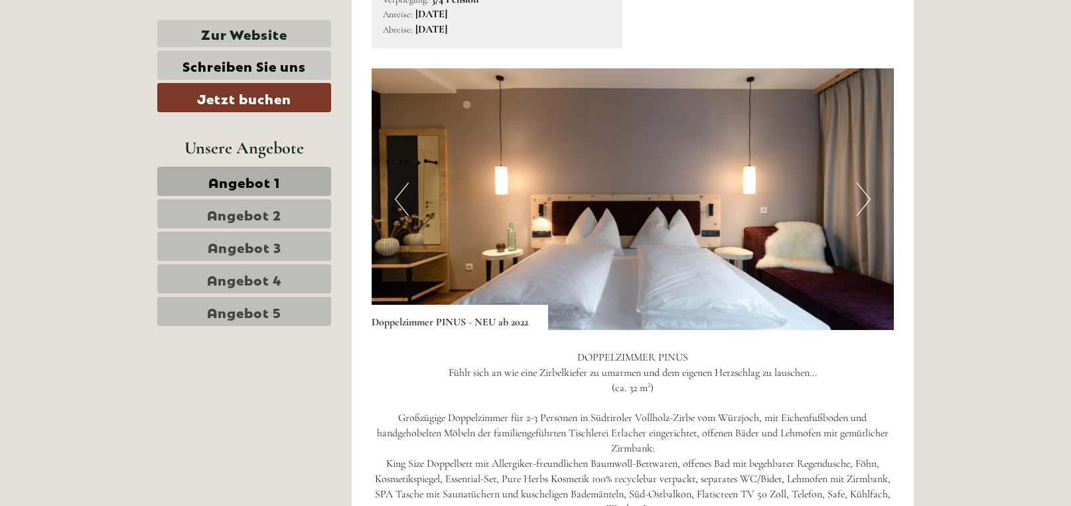
scroll to position [2654, 0]
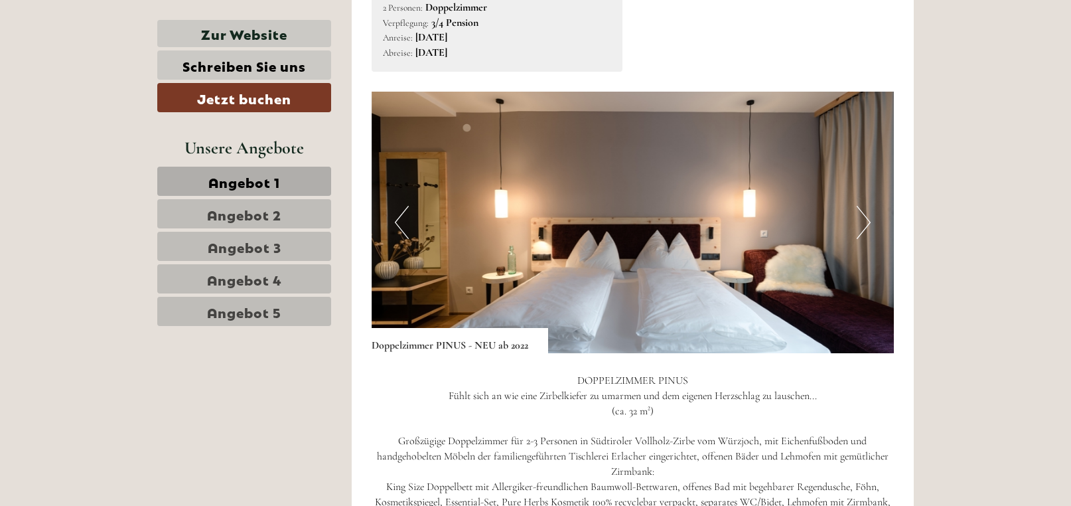
click at [866, 223] on button "Next" at bounding box center [864, 222] width 14 height 33
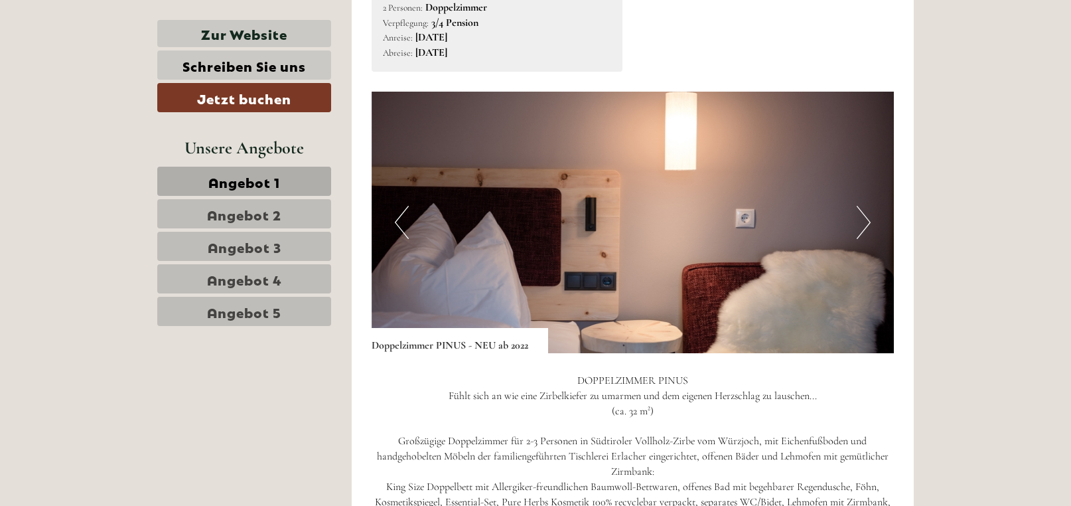
click at [866, 223] on button "Next" at bounding box center [864, 222] width 14 height 33
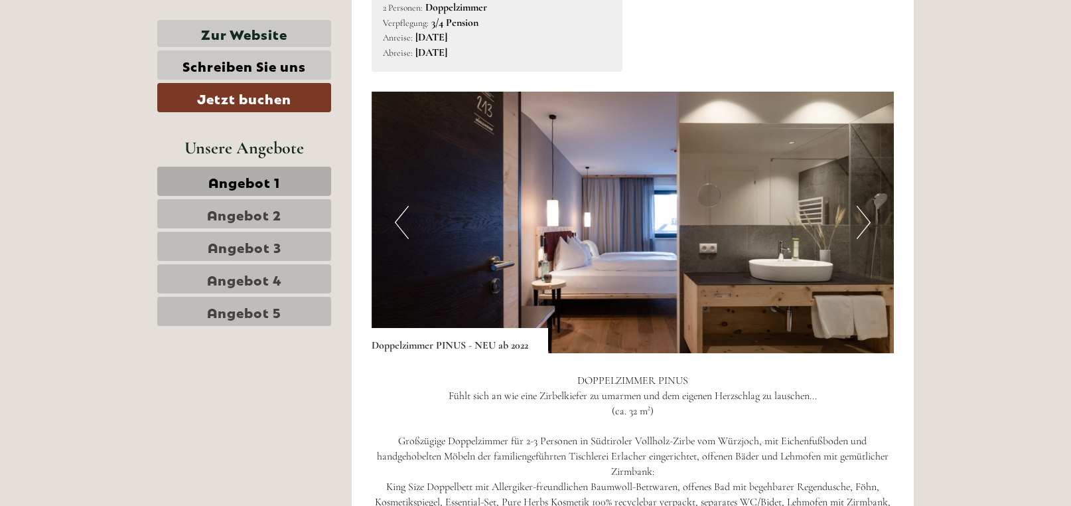
click at [866, 223] on button "Next" at bounding box center [864, 222] width 14 height 33
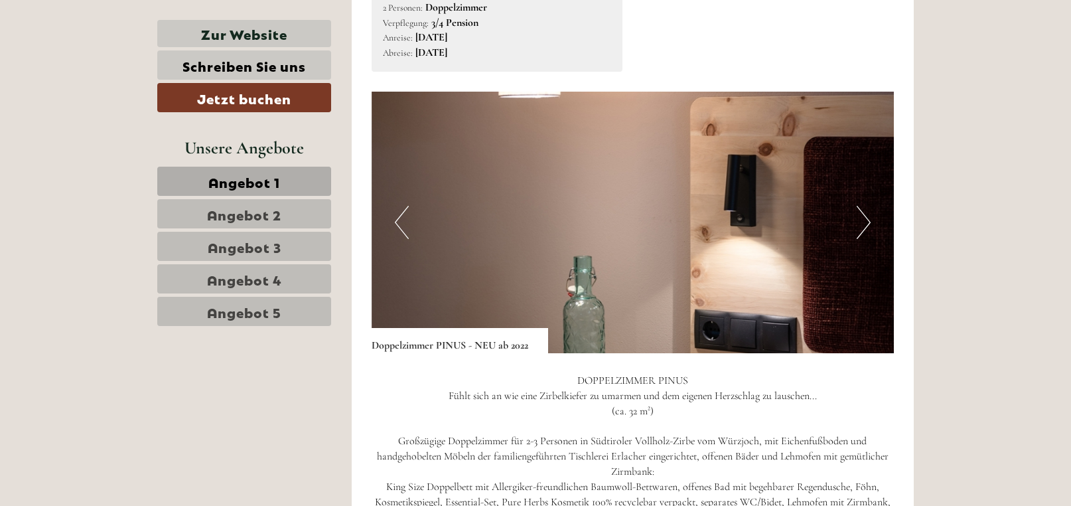
click at [866, 223] on button "Next" at bounding box center [864, 222] width 14 height 33
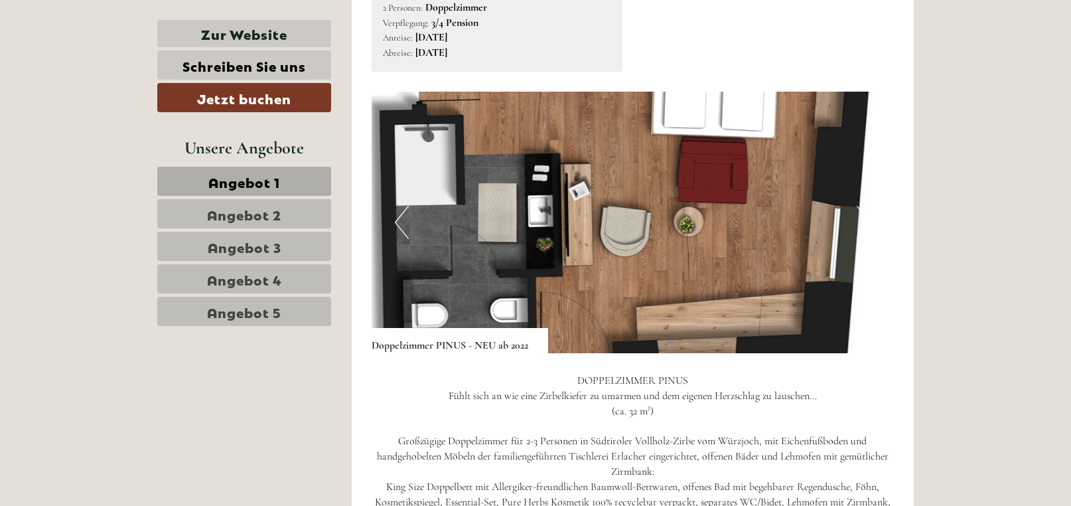
click at [865, 223] on button "Next" at bounding box center [864, 222] width 14 height 33
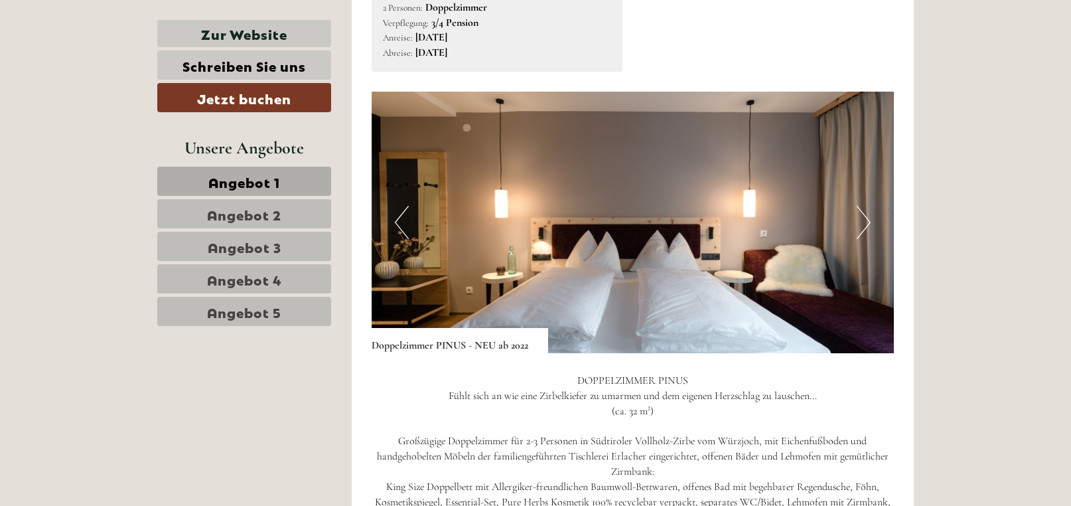
click at [865, 223] on button "Next" at bounding box center [864, 222] width 14 height 33
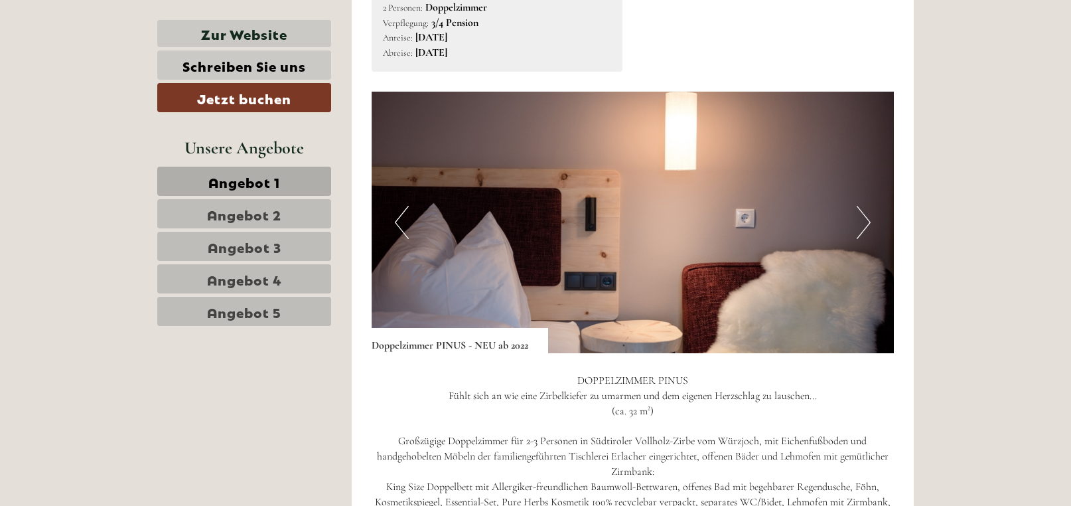
click at [864, 223] on button "Next" at bounding box center [864, 222] width 14 height 33
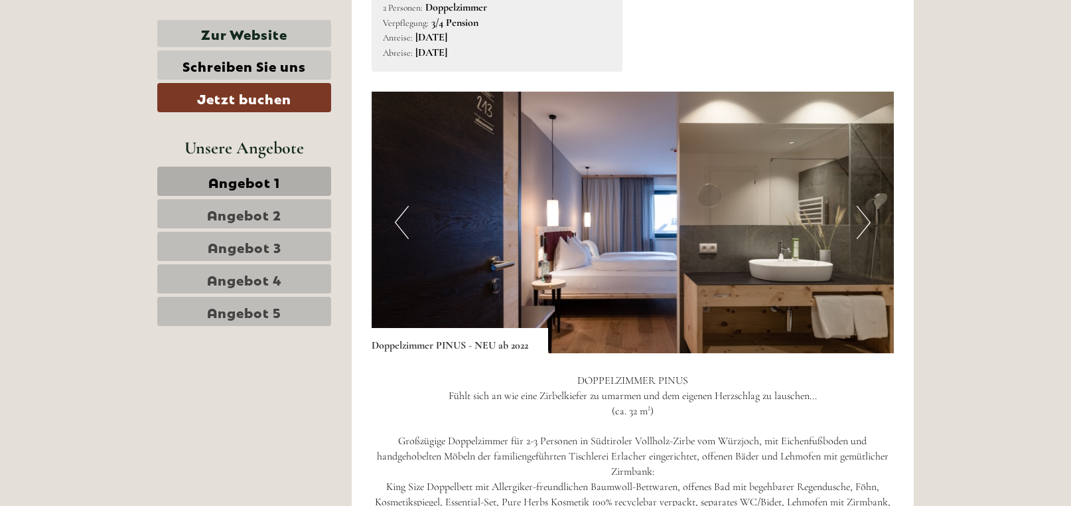
click at [864, 223] on button "Next" at bounding box center [864, 222] width 14 height 33
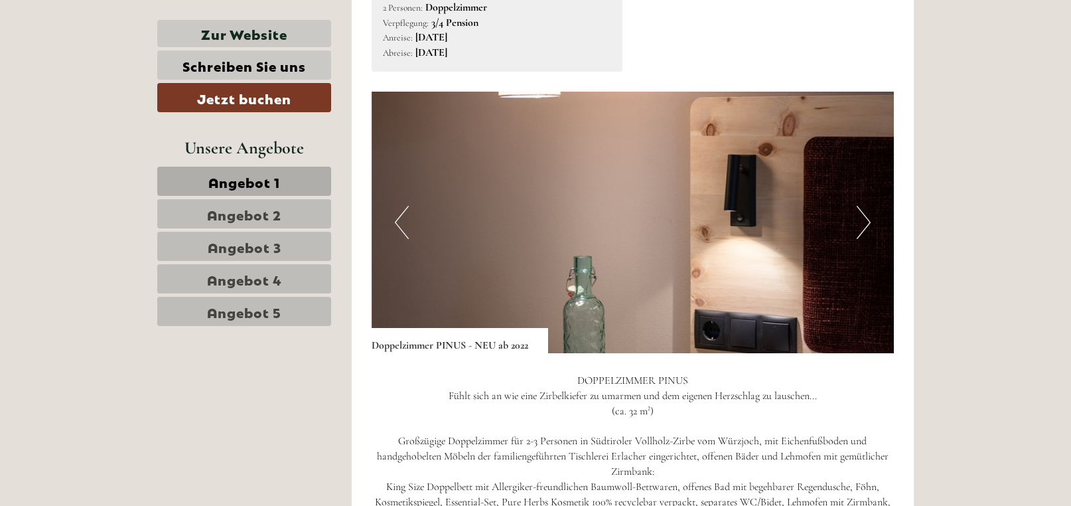
click at [864, 223] on button "Next" at bounding box center [864, 222] width 14 height 33
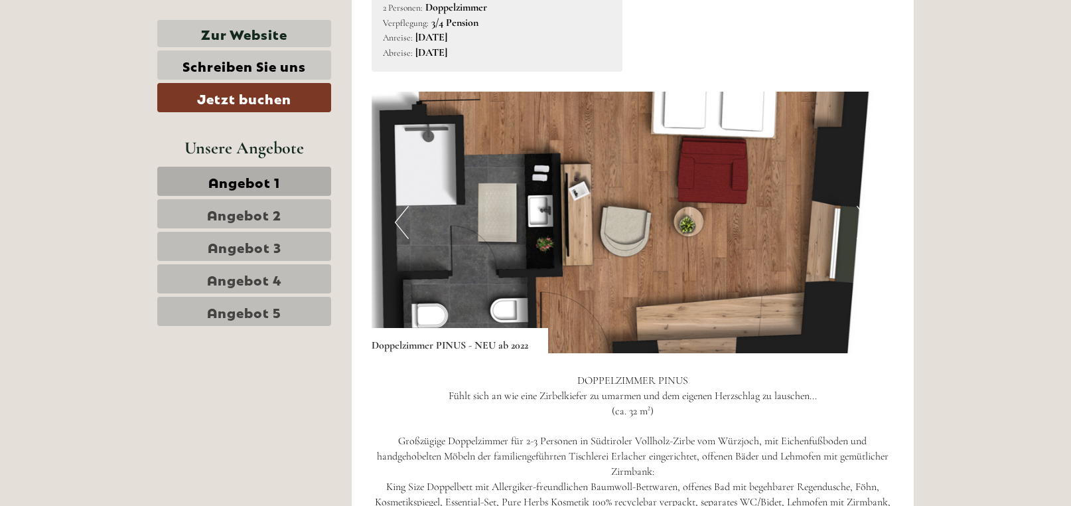
click at [864, 223] on button "Next" at bounding box center [864, 222] width 14 height 33
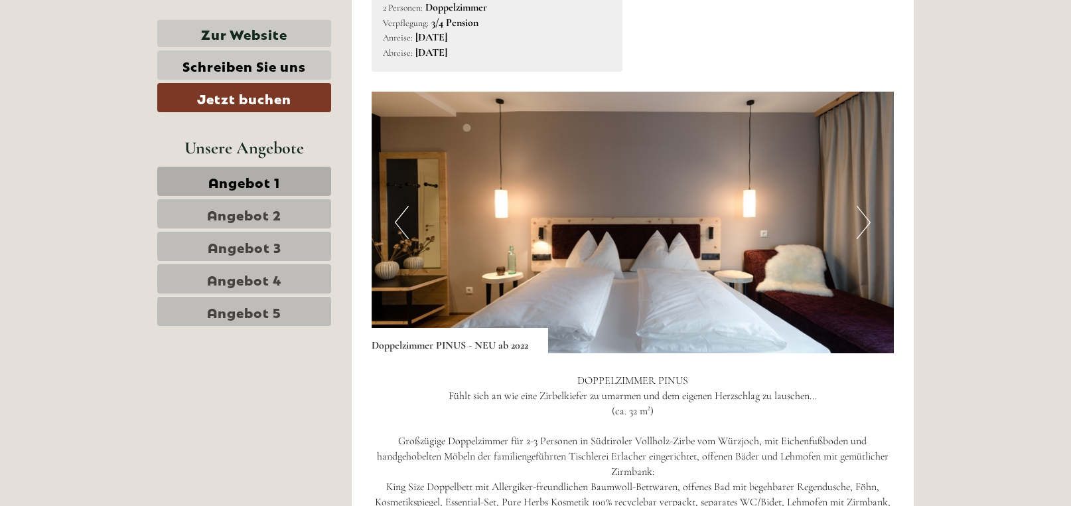
click at [864, 223] on button "Next" at bounding box center [864, 222] width 14 height 33
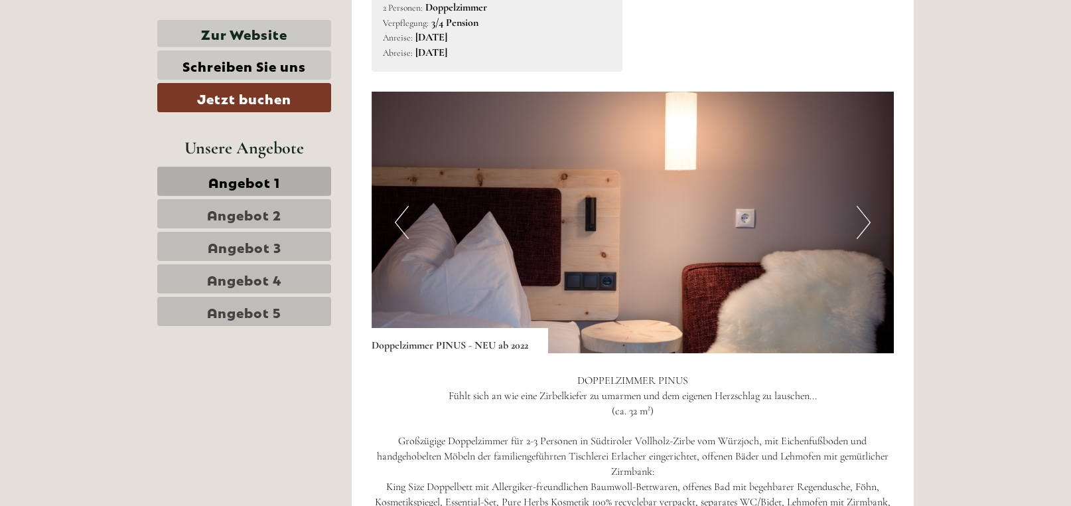
click at [864, 223] on button "Next" at bounding box center [864, 222] width 14 height 33
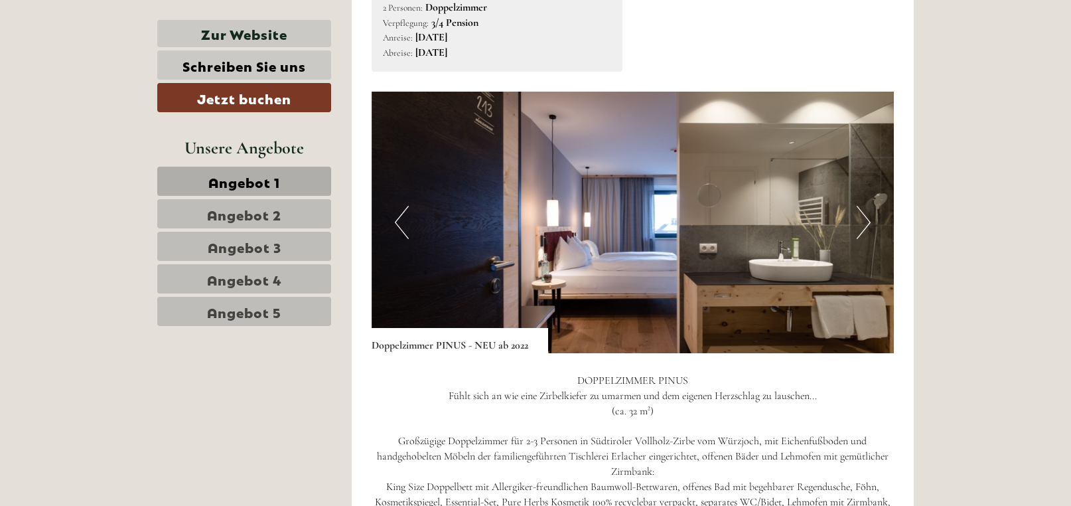
click at [864, 223] on button "Next" at bounding box center [864, 222] width 14 height 33
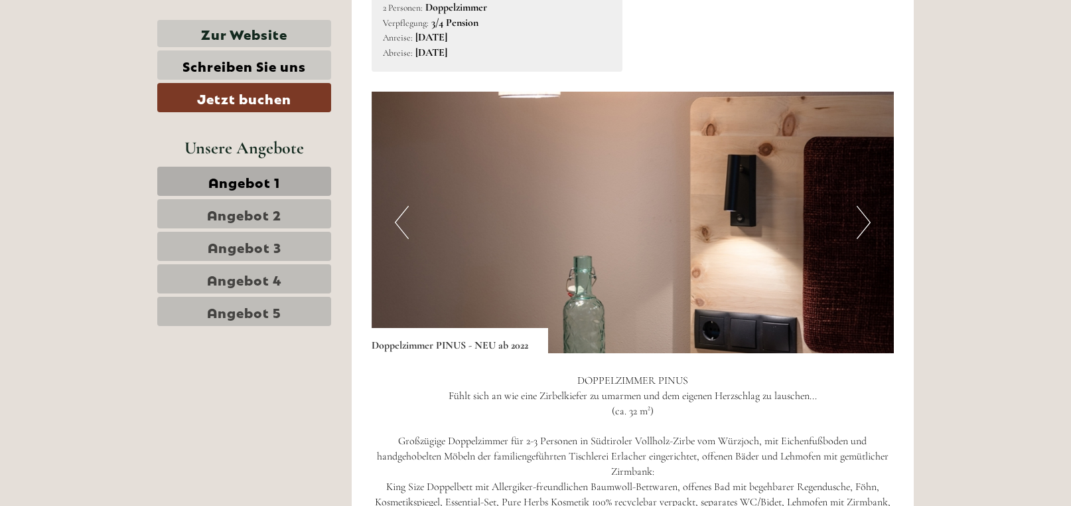
click at [864, 223] on button "Next" at bounding box center [864, 222] width 14 height 33
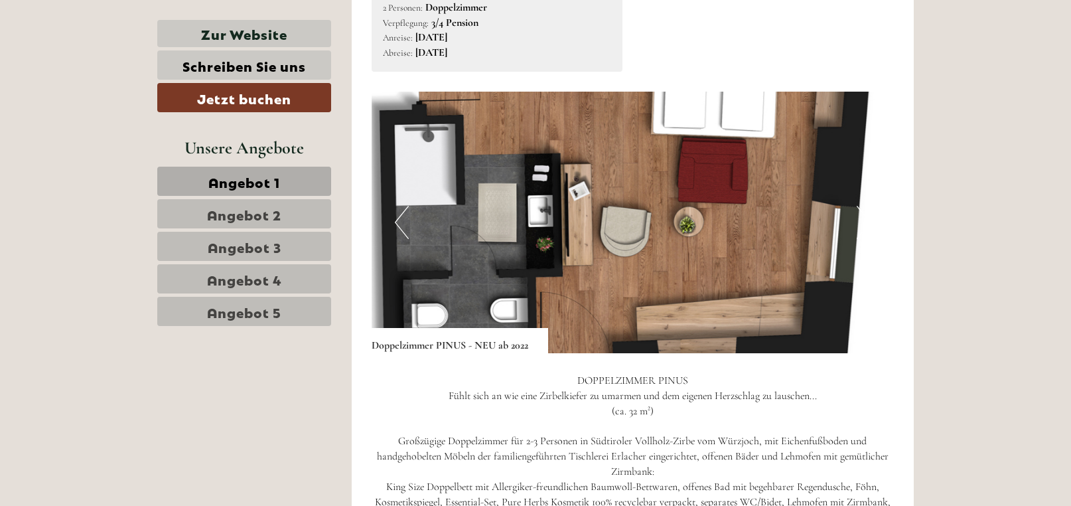
click at [864, 223] on button "Next" at bounding box center [864, 222] width 14 height 33
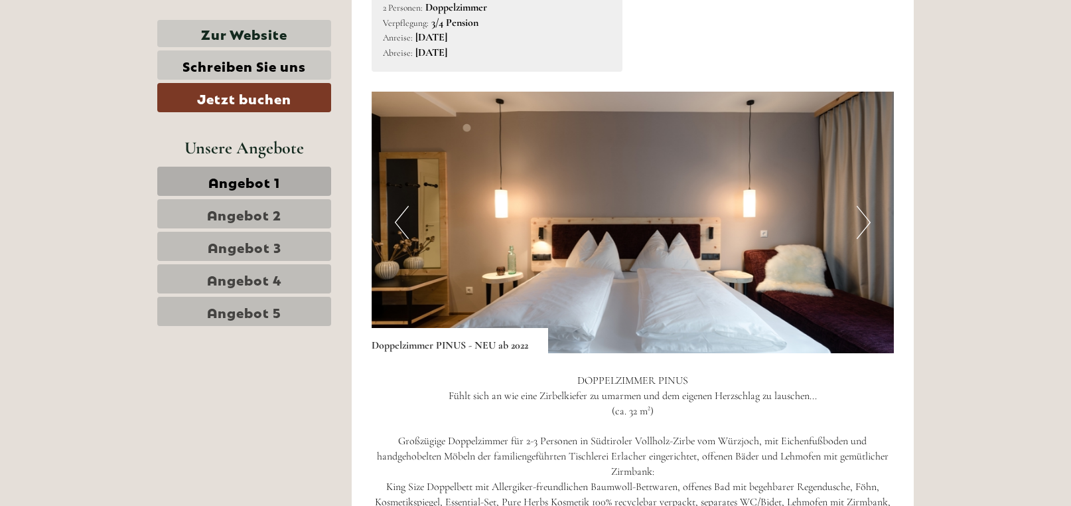
click at [863, 223] on button "Next" at bounding box center [864, 222] width 14 height 33
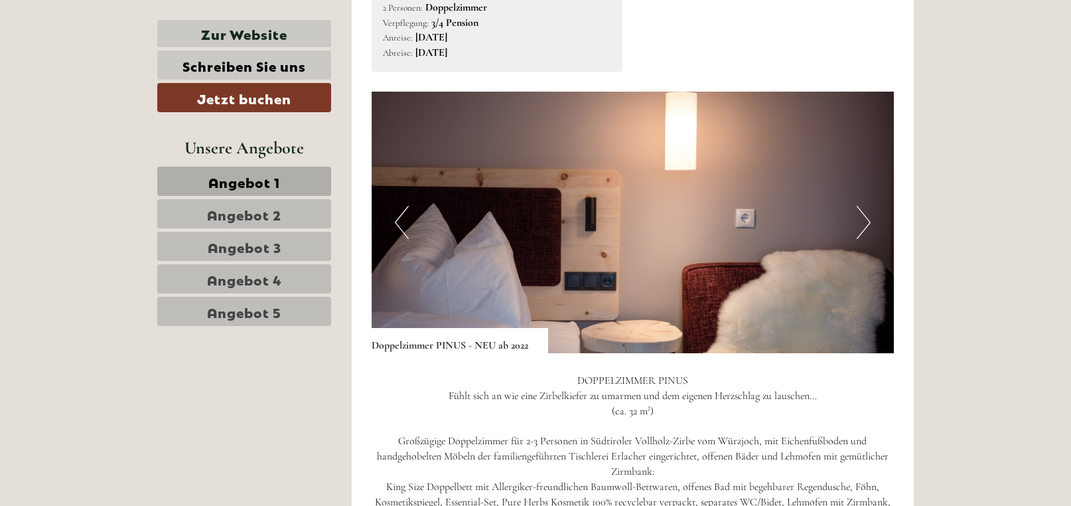
click at [863, 223] on button "Next" at bounding box center [864, 222] width 14 height 33
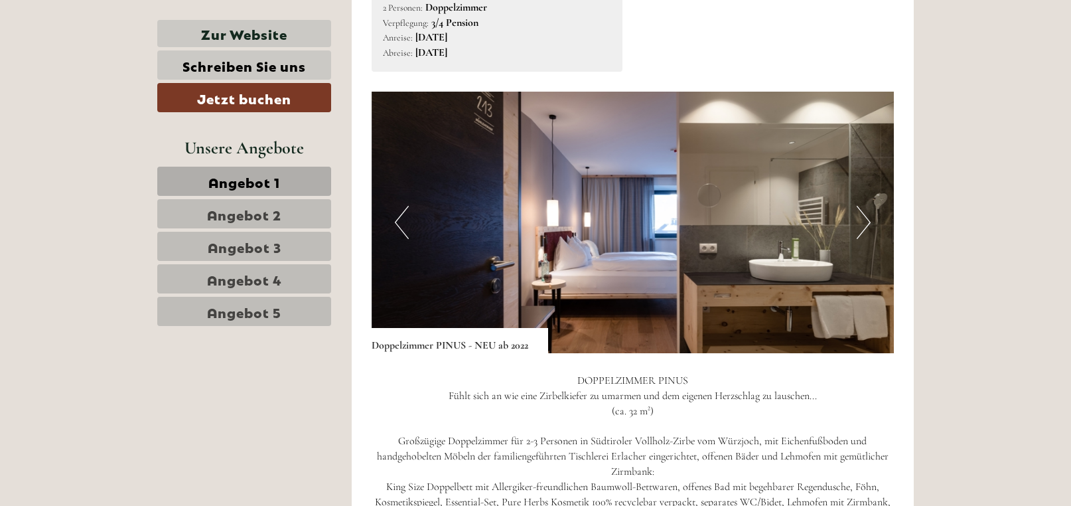
click at [863, 223] on button "Next" at bounding box center [864, 222] width 14 height 33
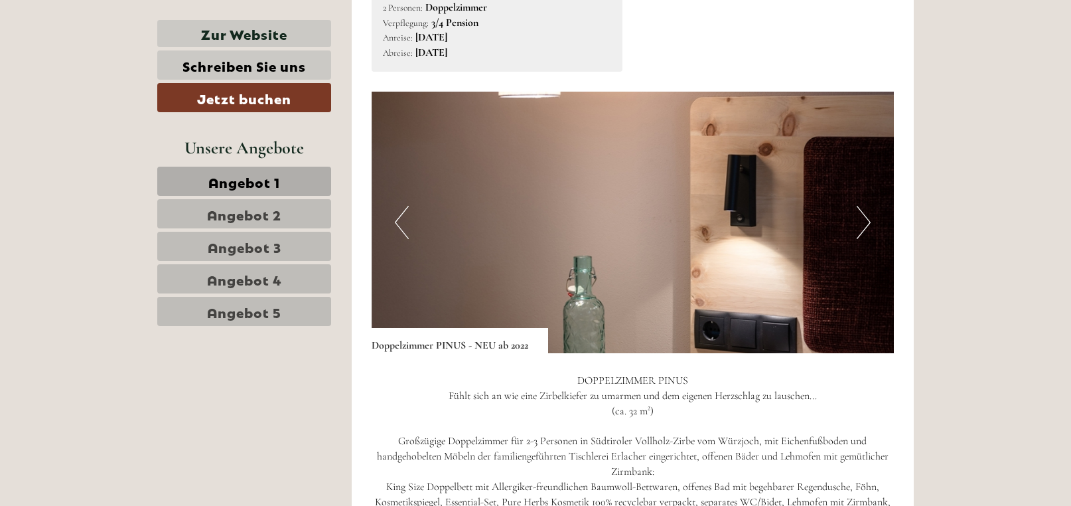
click at [863, 223] on button "Next" at bounding box center [864, 222] width 14 height 33
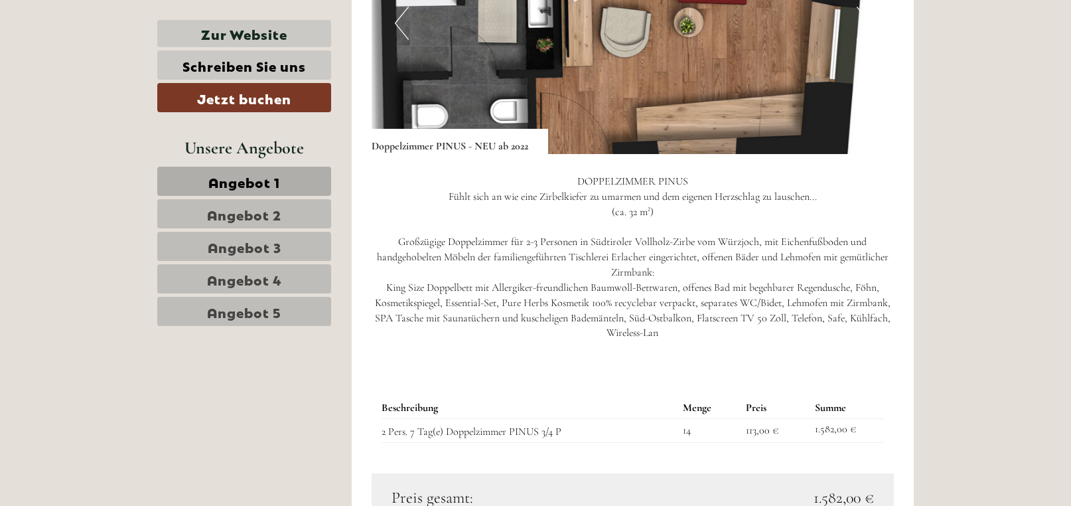
scroll to position [3052, 0]
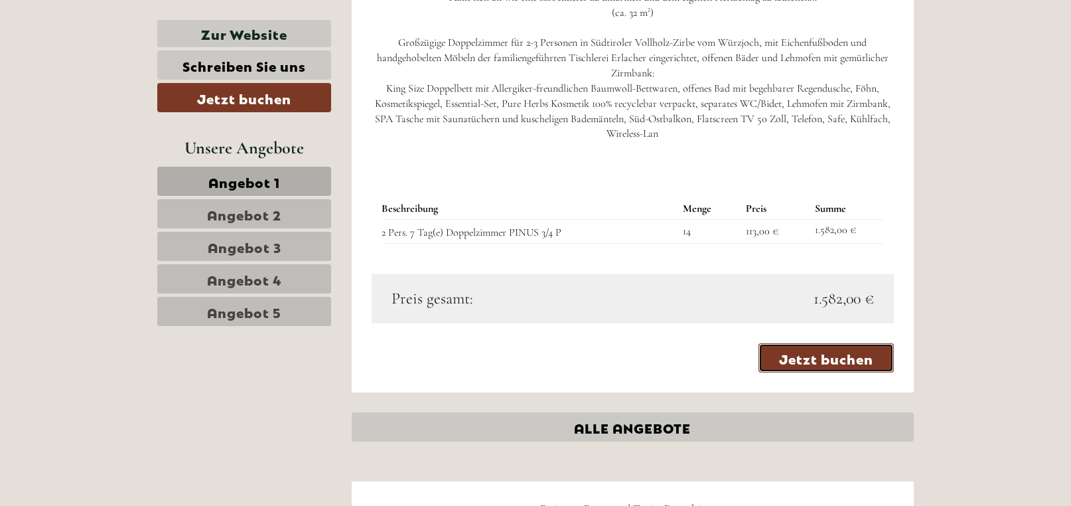
click at [808, 358] on link "Jetzt buchen" at bounding box center [825, 357] width 135 height 29
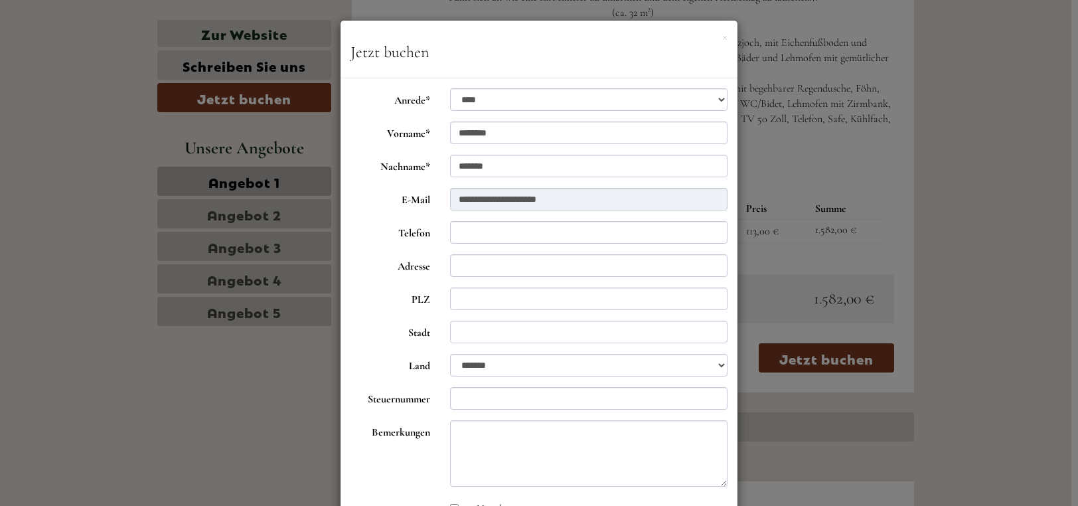
click at [946, 161] on div "**********" at bounding box center [539, 253] width 1078 height 506
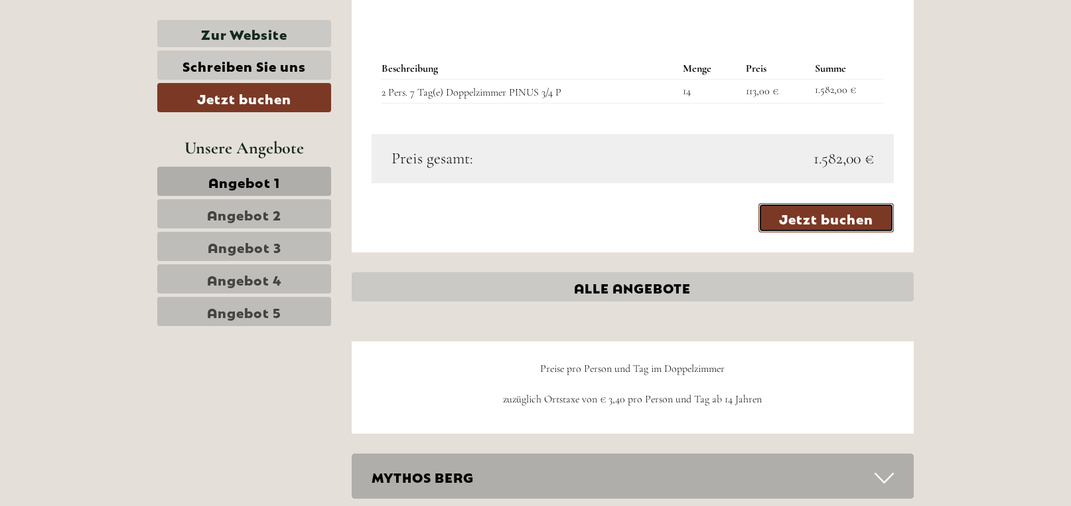
scroll to position [3185, 0]
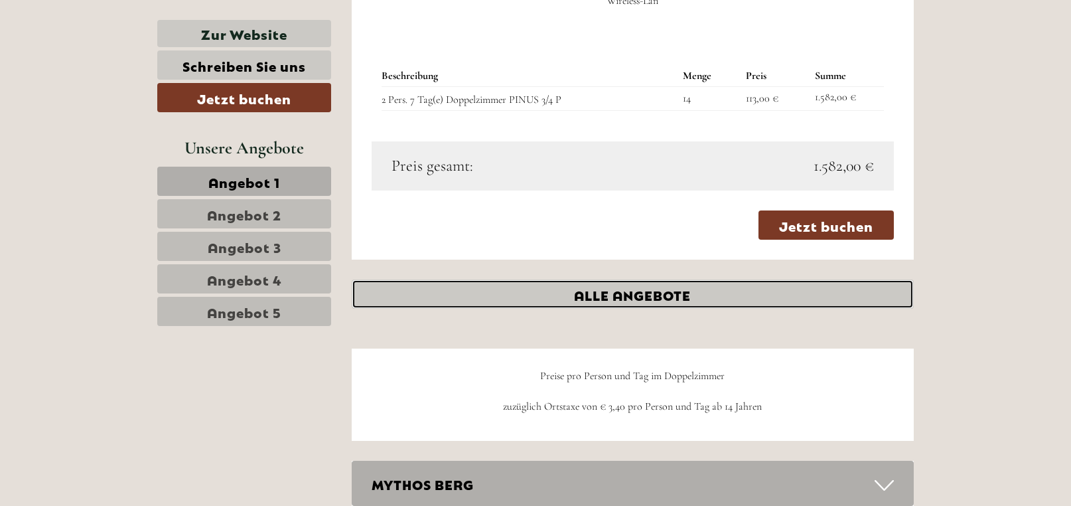
click at [616, 292] on link "ALLE ANGEBOTE" at bounding box center [633, 293] width 563 height 29
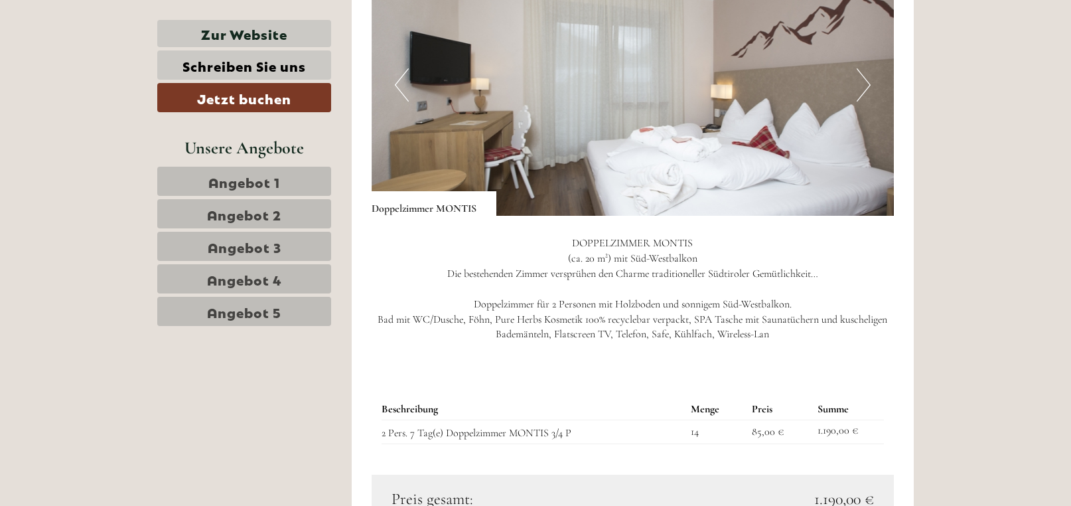
scroll to position [1838, 0]
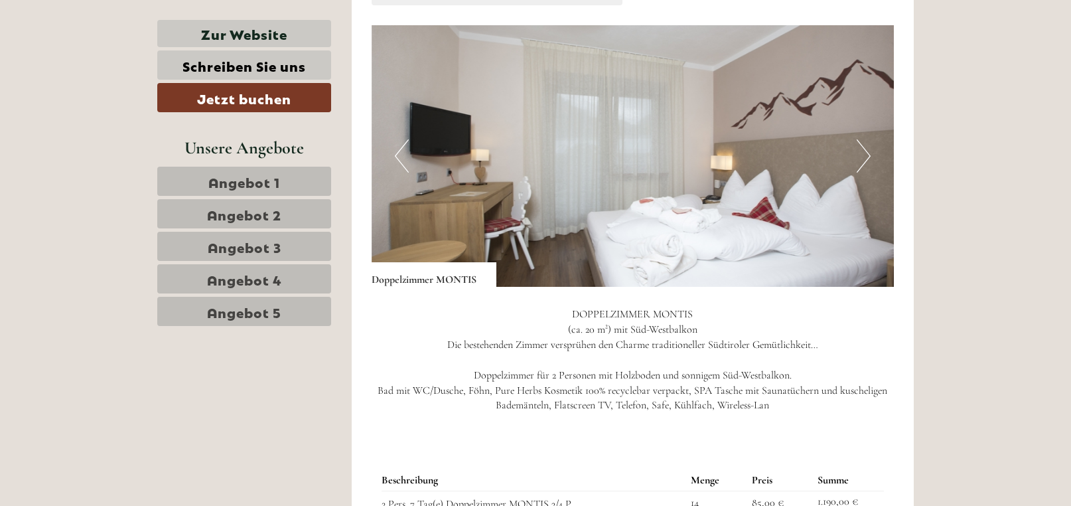
click at [862, 153] on button "Next" at bounding box center [864, 155] width 14 height 33
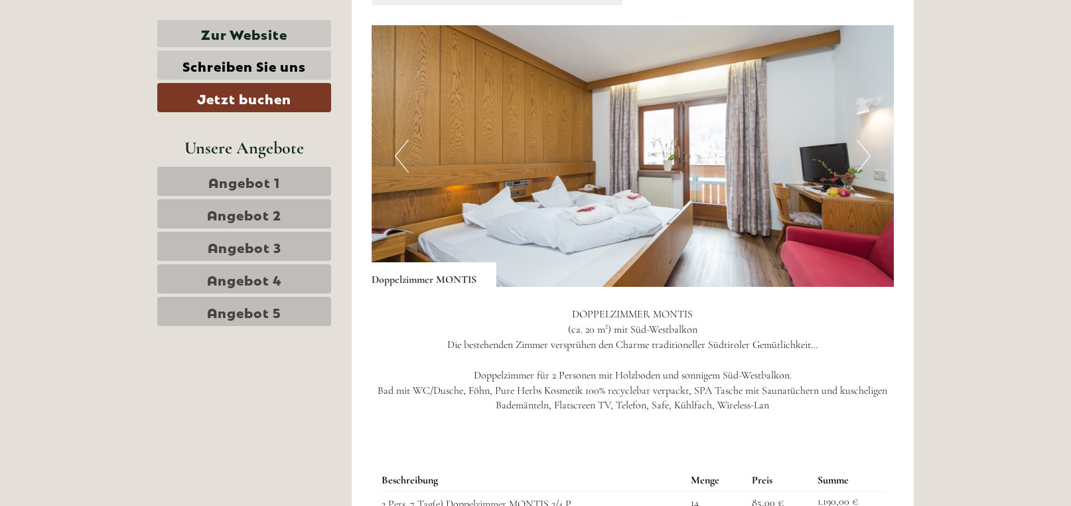
click at [398, 151] on button "Previous" at bounding box center [402, 155] width 14 height 33
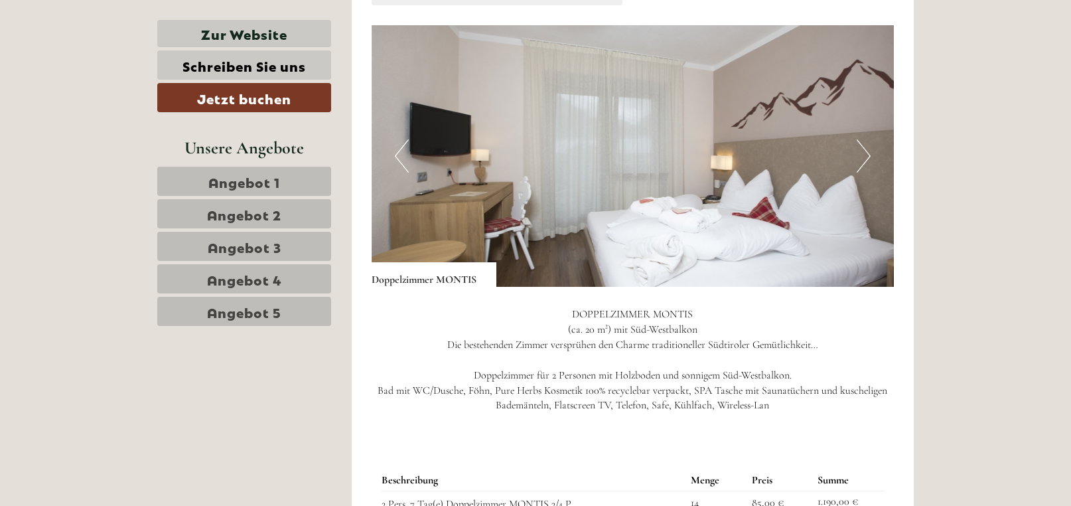
click at [398, 151] on button "Previous" at bounding box center [402, 155] width 14 height 33
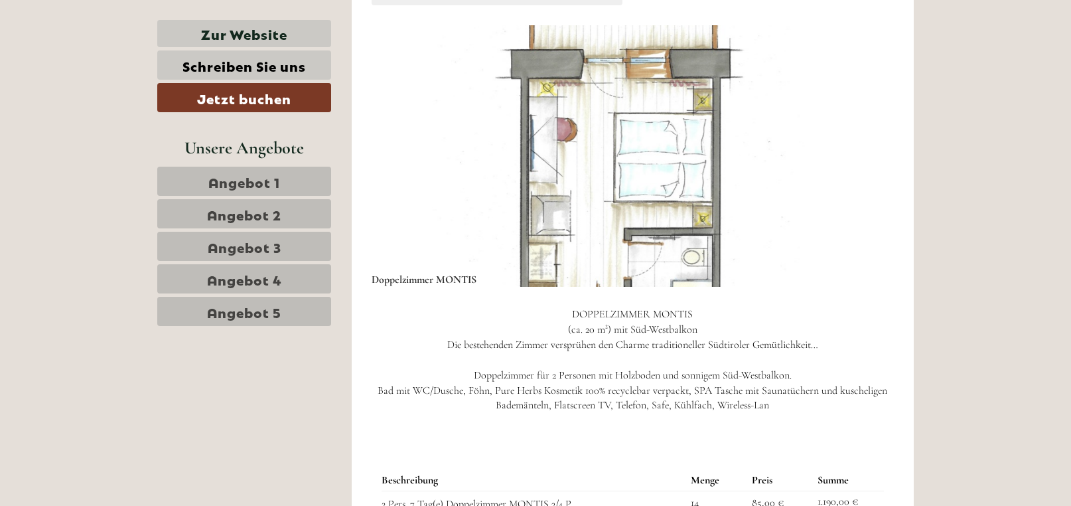
click at [398, 151] on button "Previous" at bounding box center [402, 155] width 14 height 33
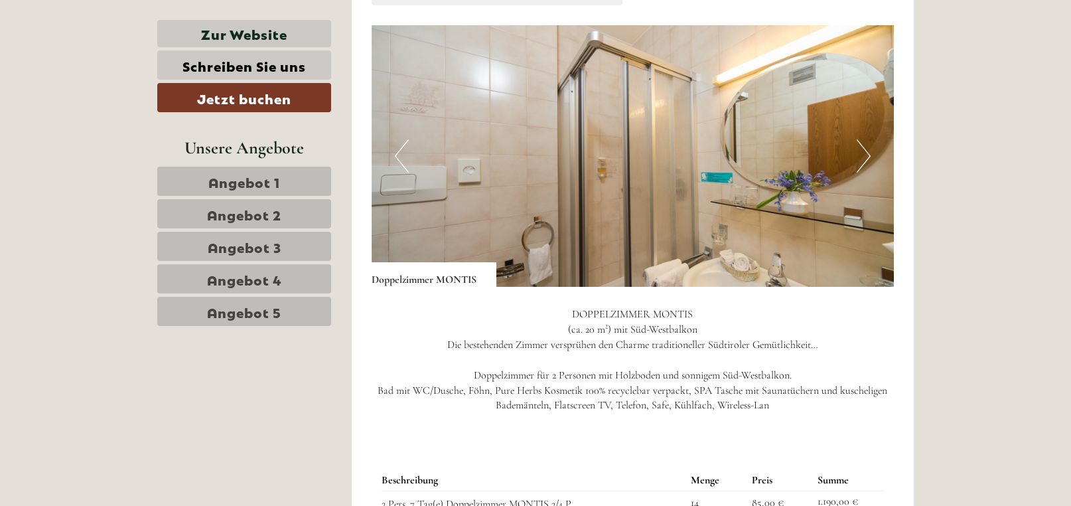
click at [398, 151] on button "Previous" at bounding box center [402, 155] width 14 height 33
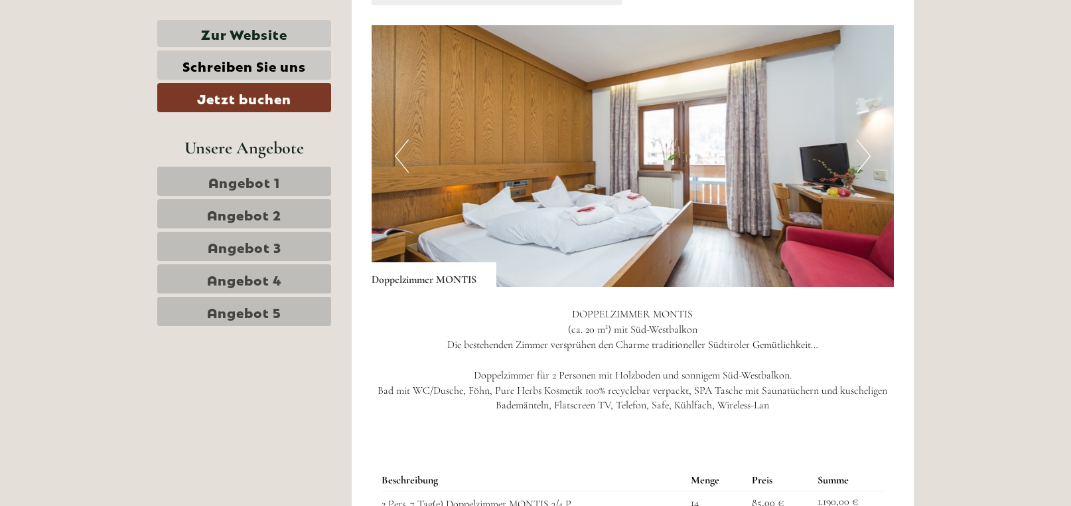
click at [398, 151] on button "Previous" at bounding box center [402, 155] width 14 height 33
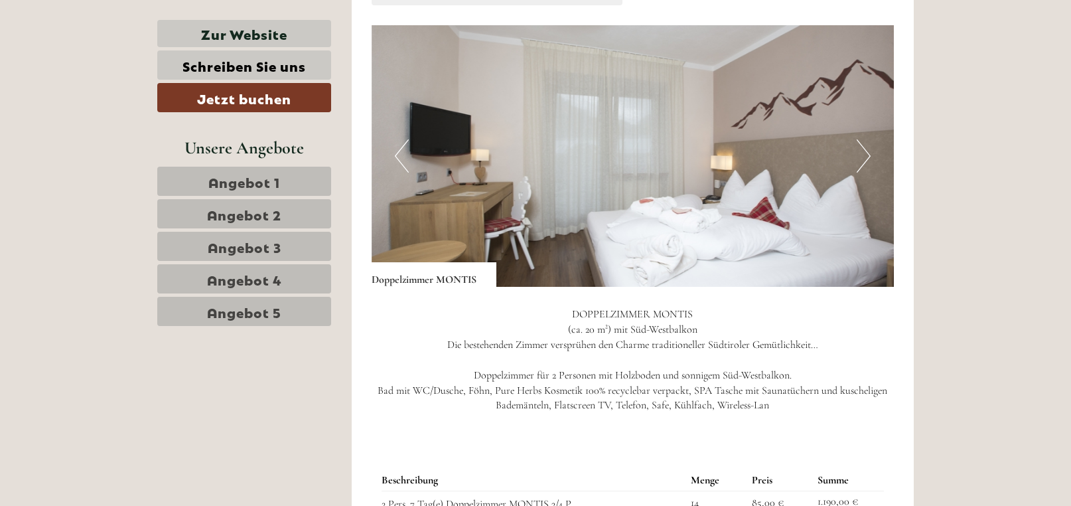
click at [398, 151] on button "Previous" at bounding box center [402, 155] width 14 height 33
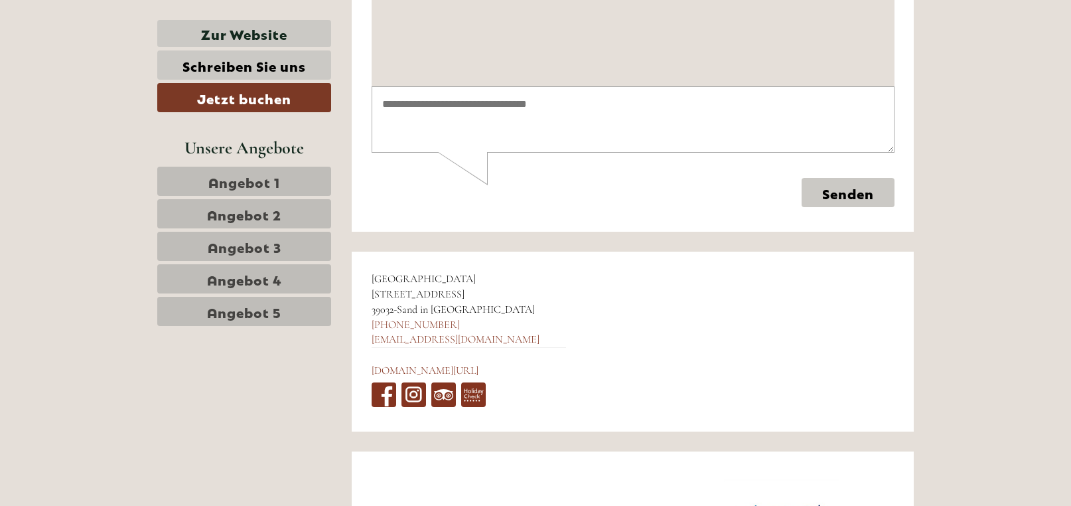
scroll to position [7810, 0]
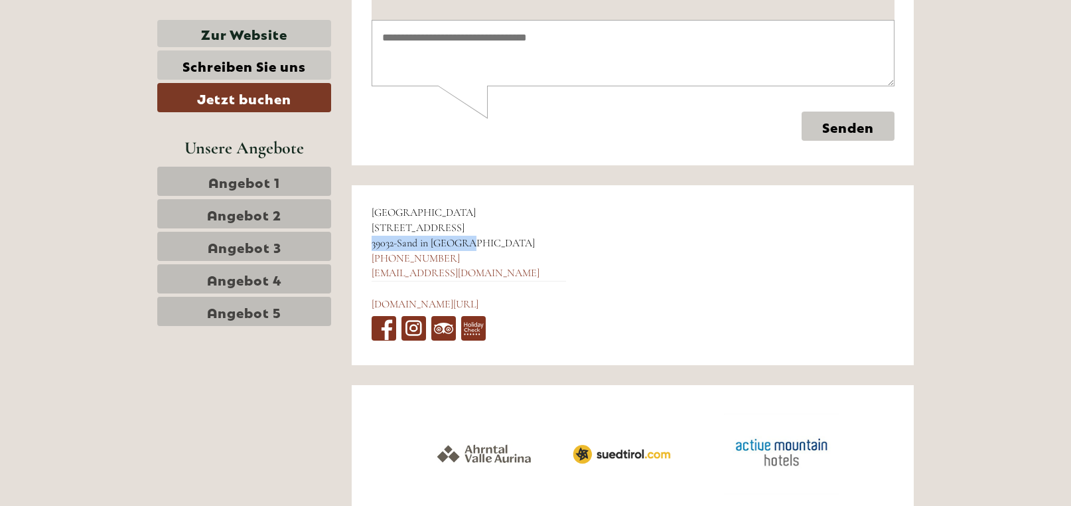
drag, startPoint x: 466, startPoint y: 242, endPoint x: 368, endPoint y: 239, distance: 97.6
click at [368, 239] on div "Hotel Mühlenerhof Wierenweg 16 39032 - Sand in Taufers +39 0474 658444 info@mue…" at bounding box center [469, 275] width 234 height 180
copy div "39032 - Sand in Taufers"
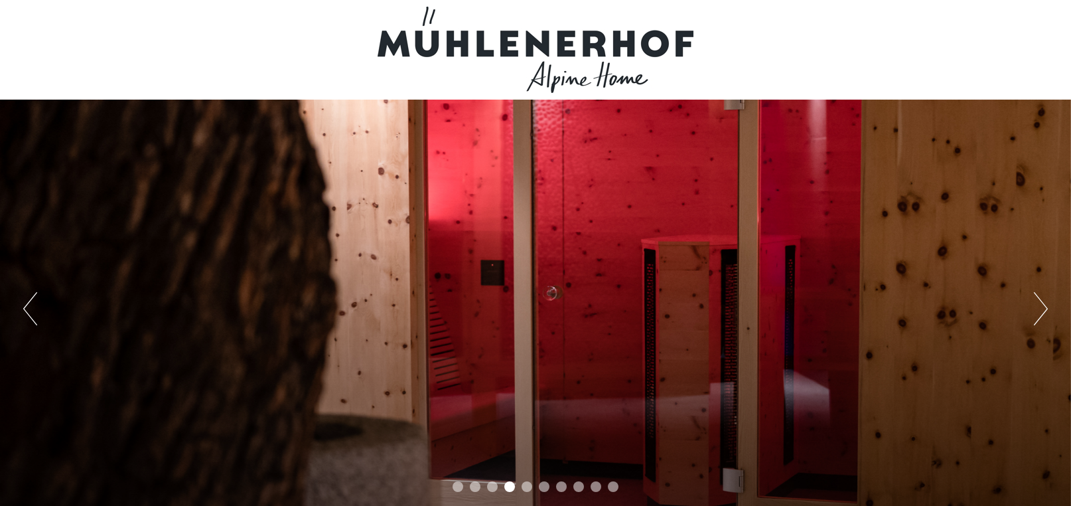
click at [1044, 295] on button "Next" at bounding box center [1041, 308] width 14 height 33
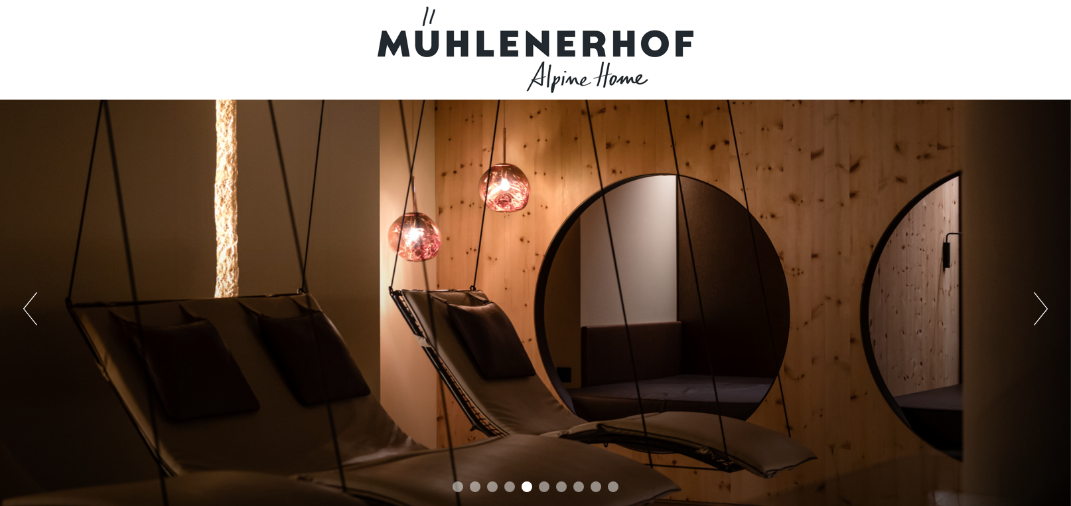
click at [1044, 295] on button "Next" at bounding box center [1041, 308] width 14 height 33
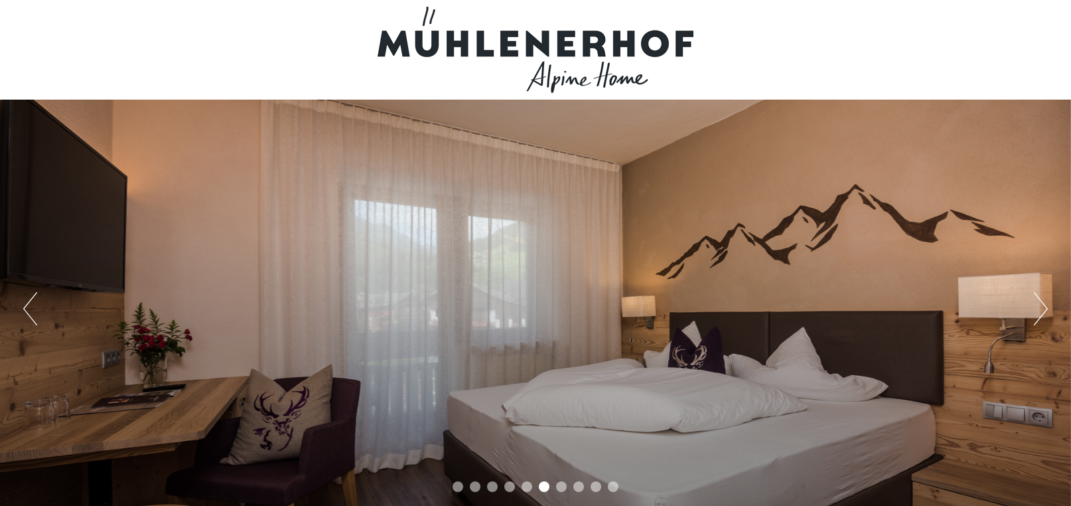
click at [1044, 295] on button "Next" at bounding box center [1041, 308] width 14 height 33
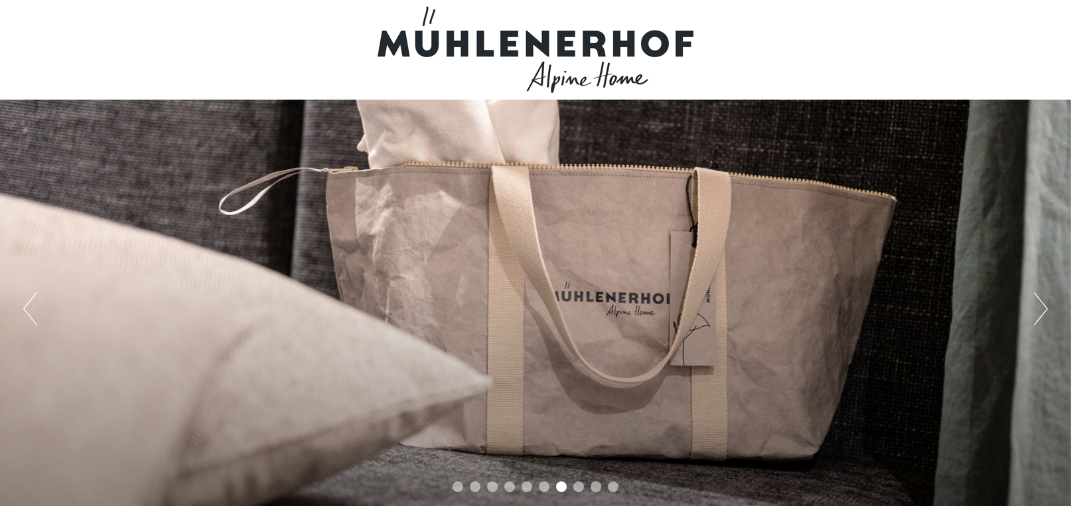
click at [1044, 295] on button "Next" at bounding box center [1041, 308] width 14 height 33
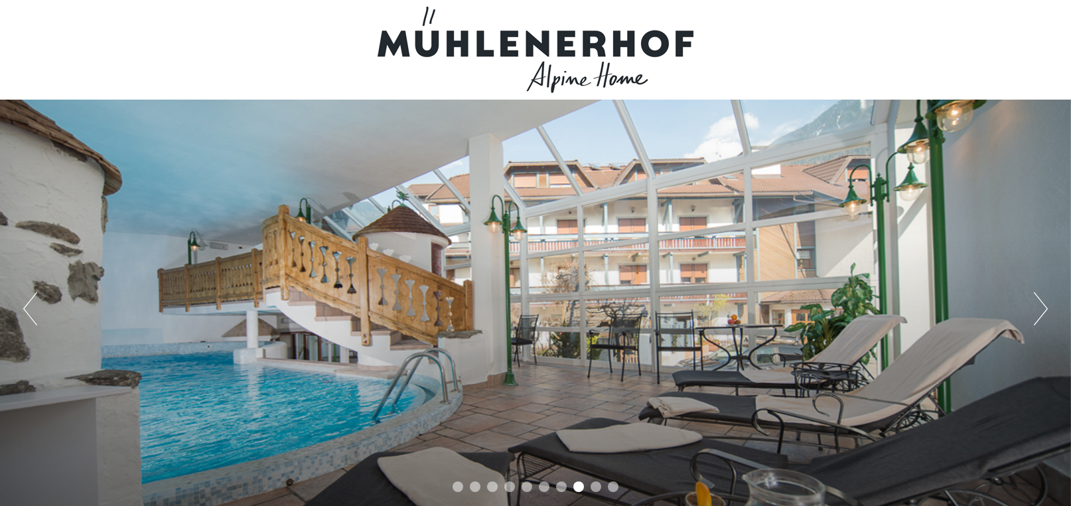
click at [1044, 295] on button "Next" at bounding box center [1041, 308] width 14 height 33
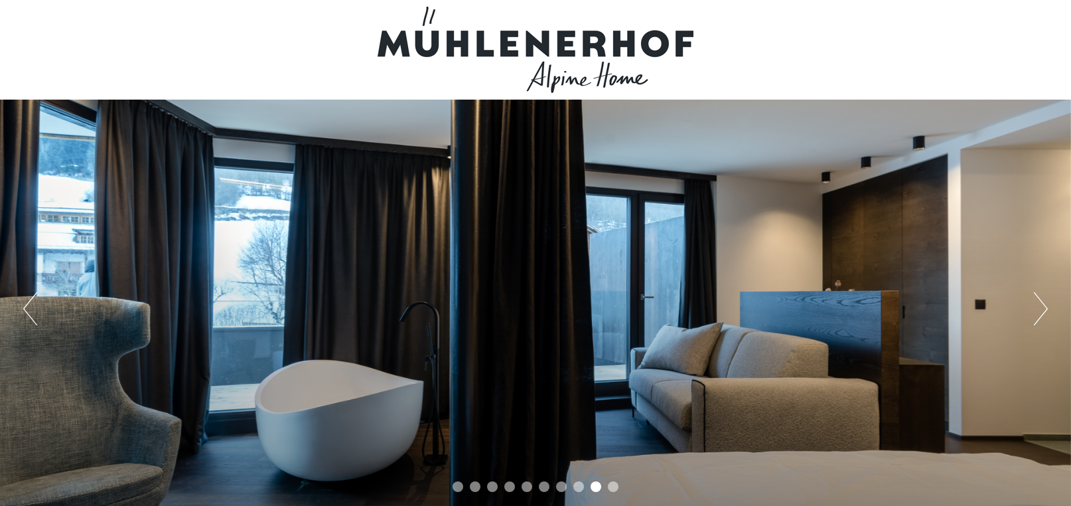
click at [1044, 295] on button "Next" at bounding box center [1041, 308] width 14 height 33
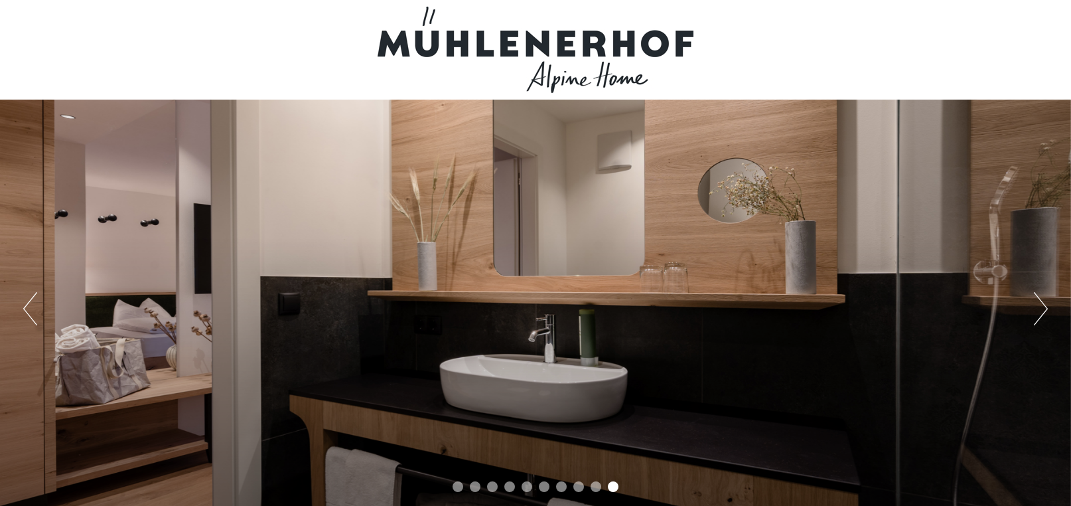
click at [1044, 295] on button "Next" at bounding box center [1041, 308] width 14 height 33
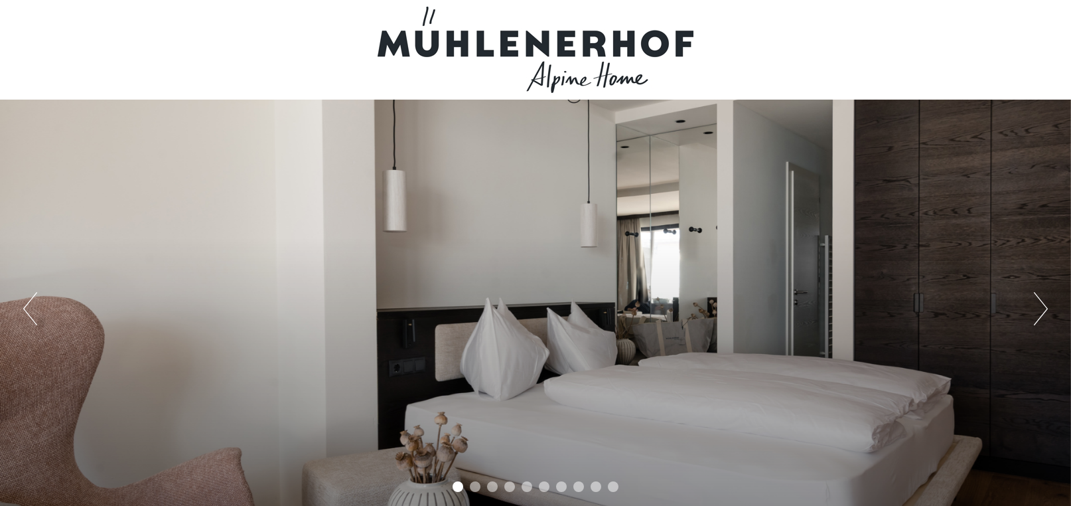
click at [1044, 295] on button "Next" at bounding box center [1041, 308] width 14 height 33
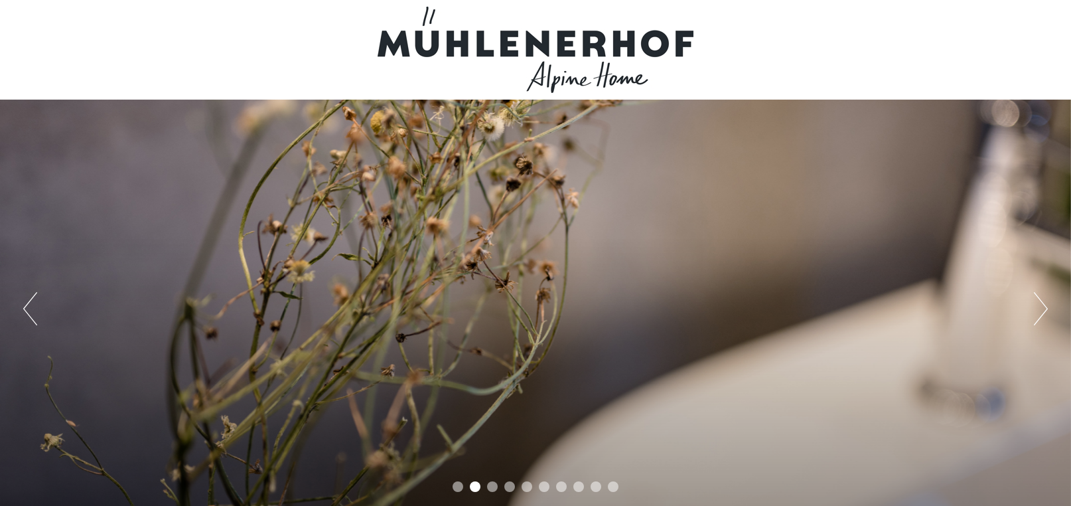
click at [1044, 295] on button "Next" at bounding box center [1041, 308] width 14 height 33
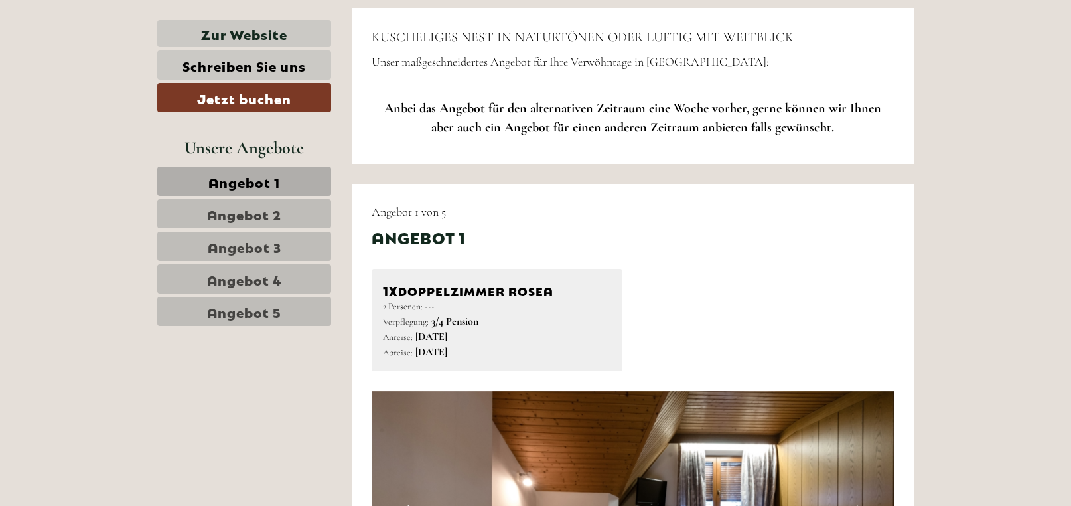
scroll to position [664, 0]
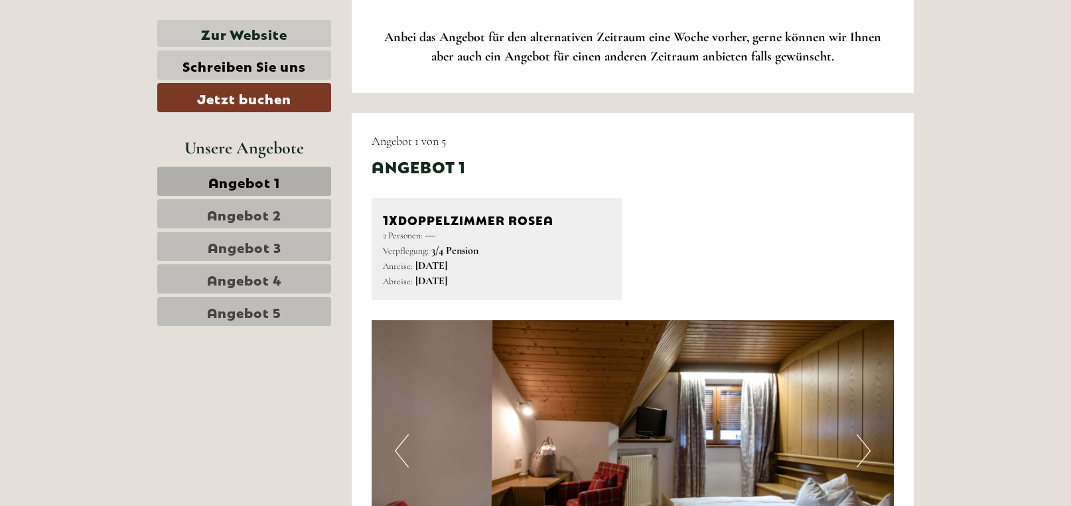
click at [220, 181] on span "Angebot 1" at bounding box center [244, 181] width 72 height 19
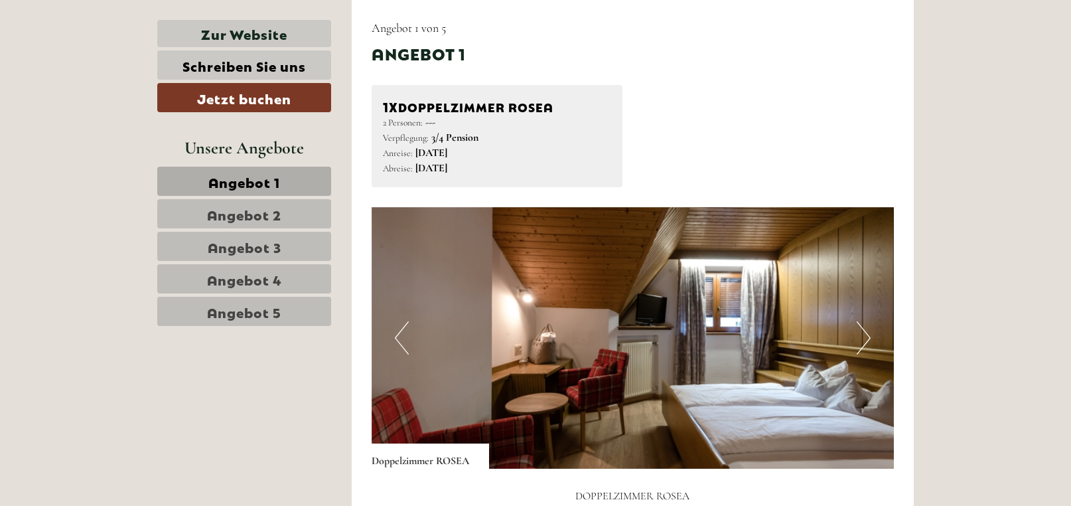
click at [235, 214] on span "Angebot 2" at bounding box center [244, 213] width 74 height 19
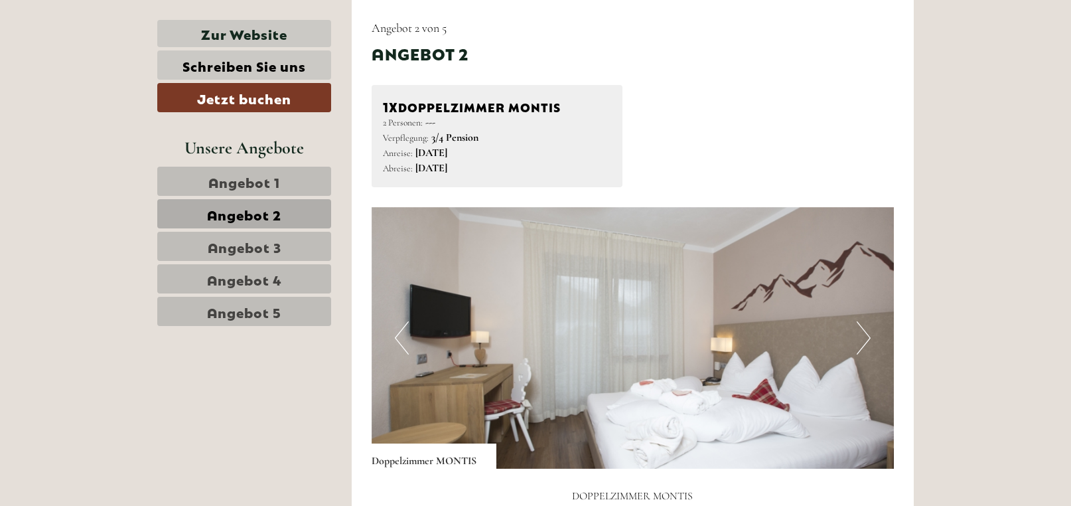
click at [225, 242] on span "Angebot 3" at bounding box center [245, 246] width 74 height 19
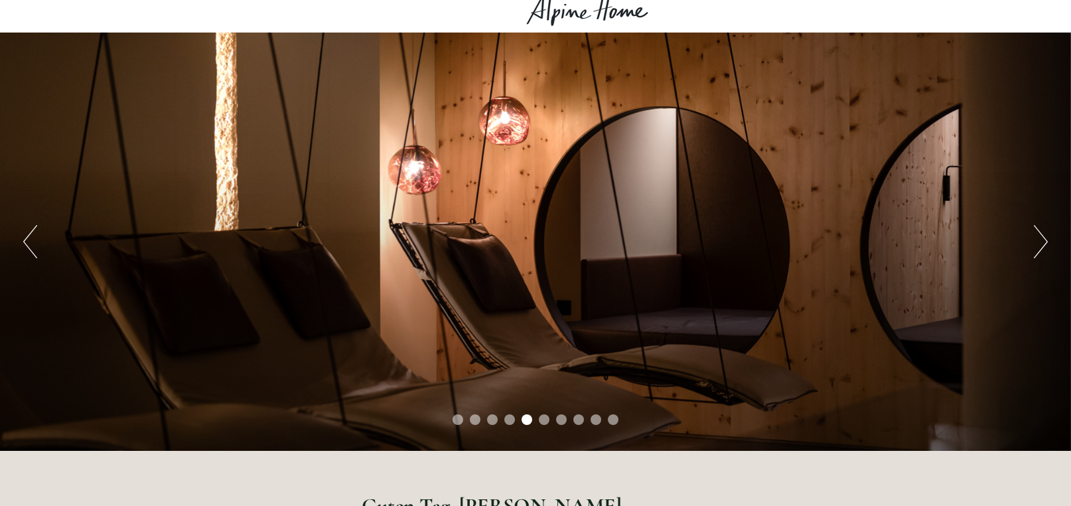
scroll to position [0, 0]
